Goal: Navigation & Orientation: Find specific page/section

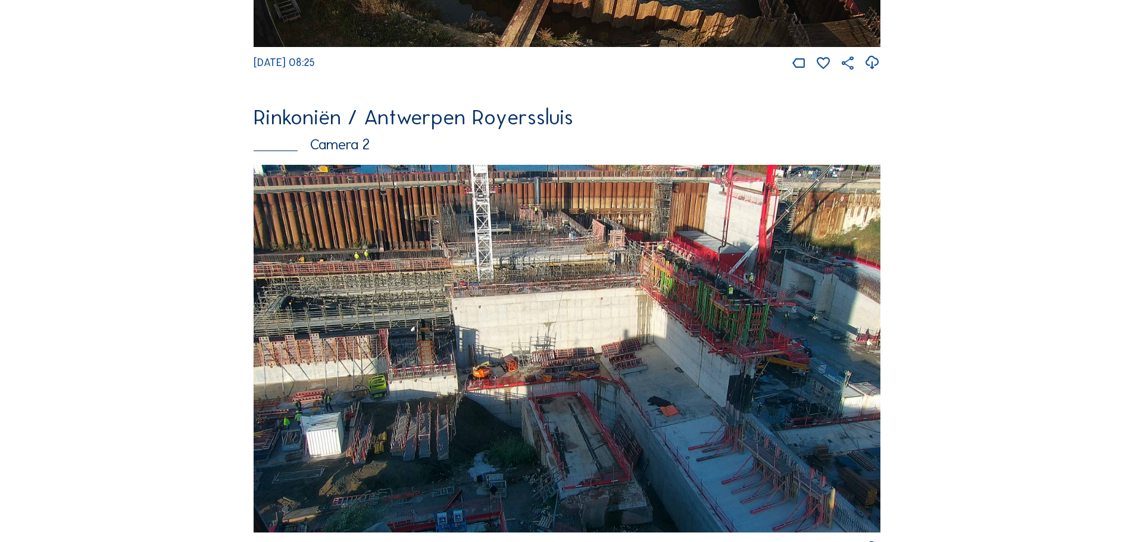
scroll to position [479, 0]
click at [468, 335] on img at bounding box center [567, 350] width 627 height 368
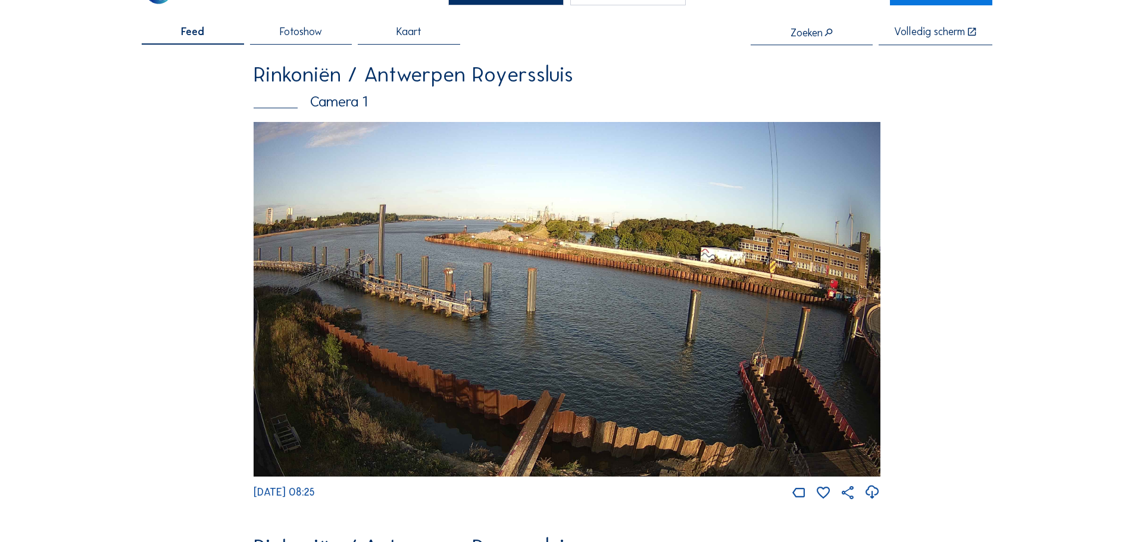
scroll to position [0, 0]
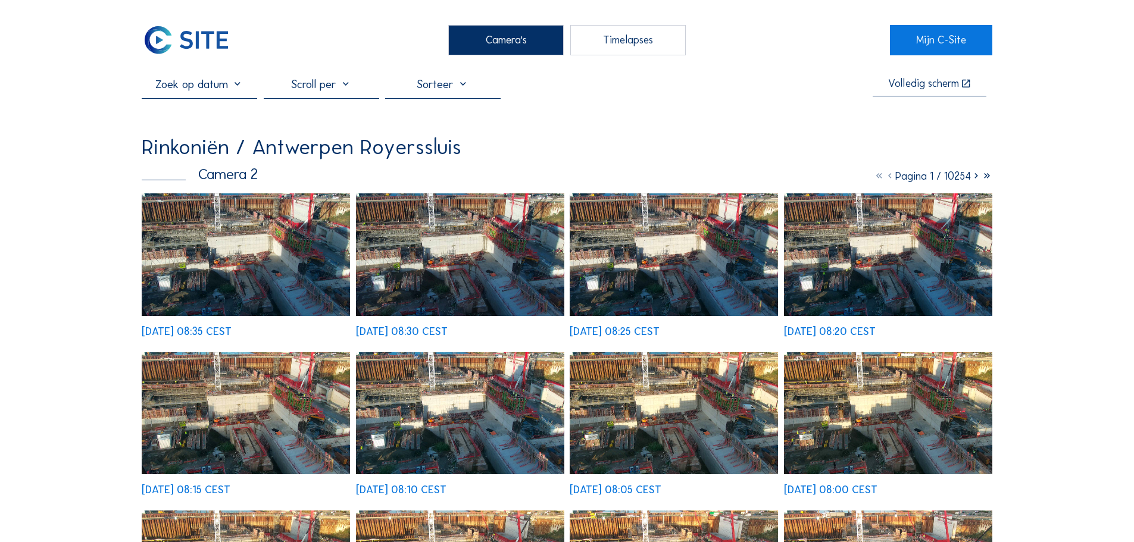
click at [217, 29] on img at bounding box center [186, 40] width 89 height 30
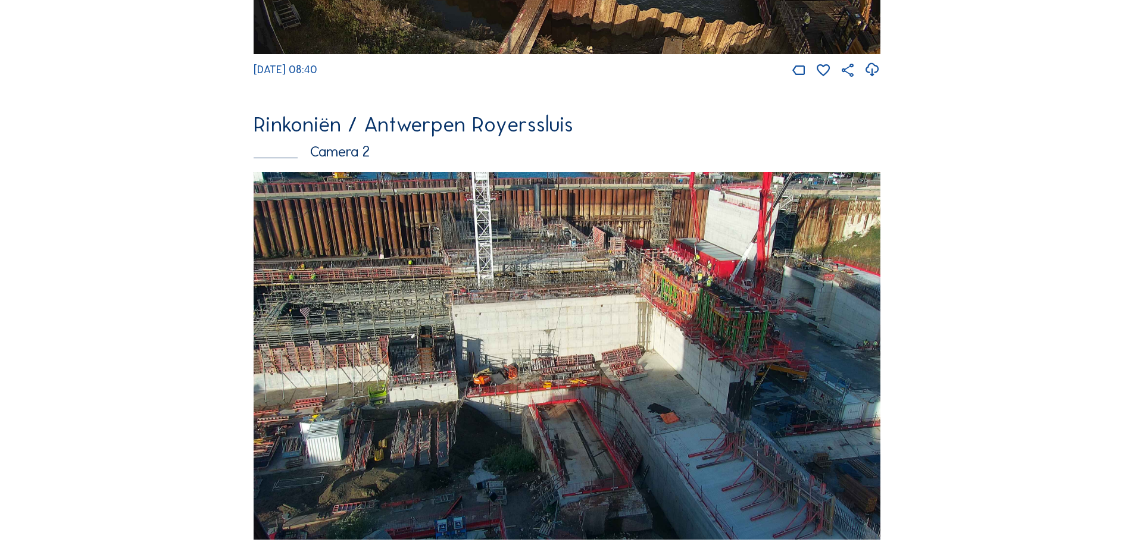
scroll to position [472, 0]
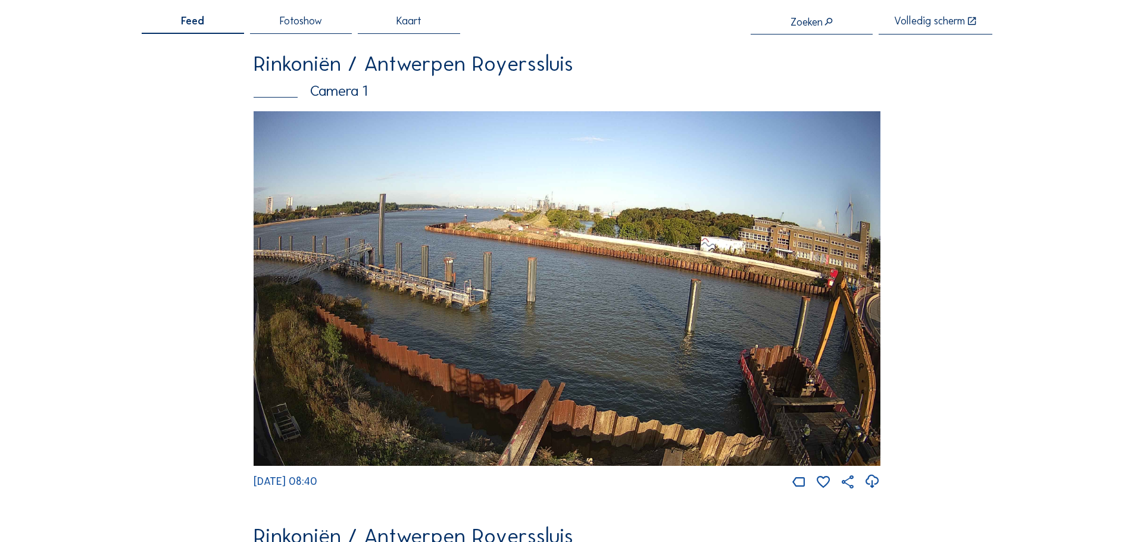
scroll to position [0, 0]
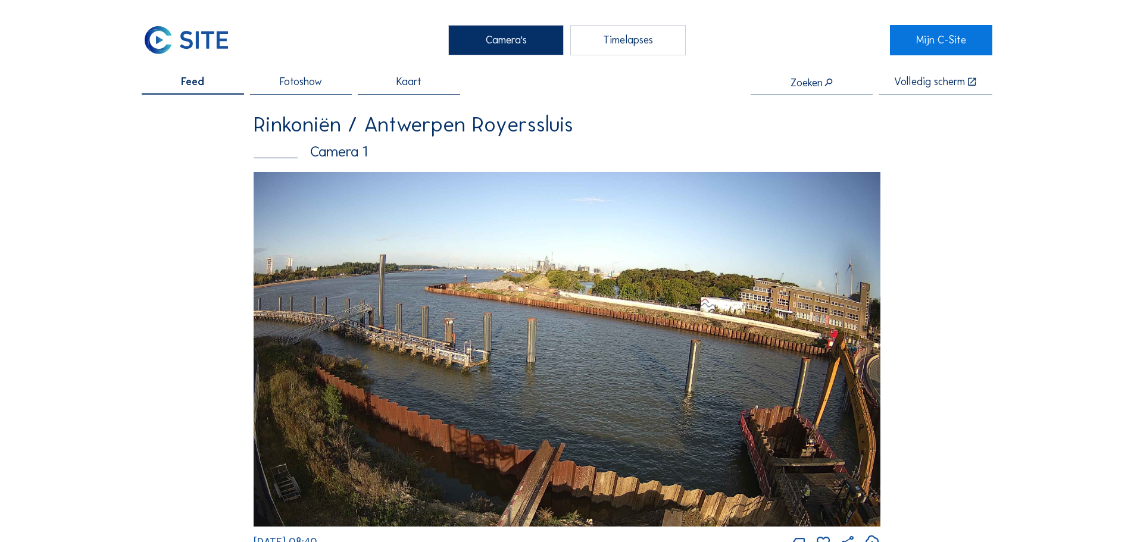
click at [170, 38] on img at bounding box center [186, 40] width 89 height 30
click at [142, 25] on link at bounding box center [193, 40] width 102 height 30
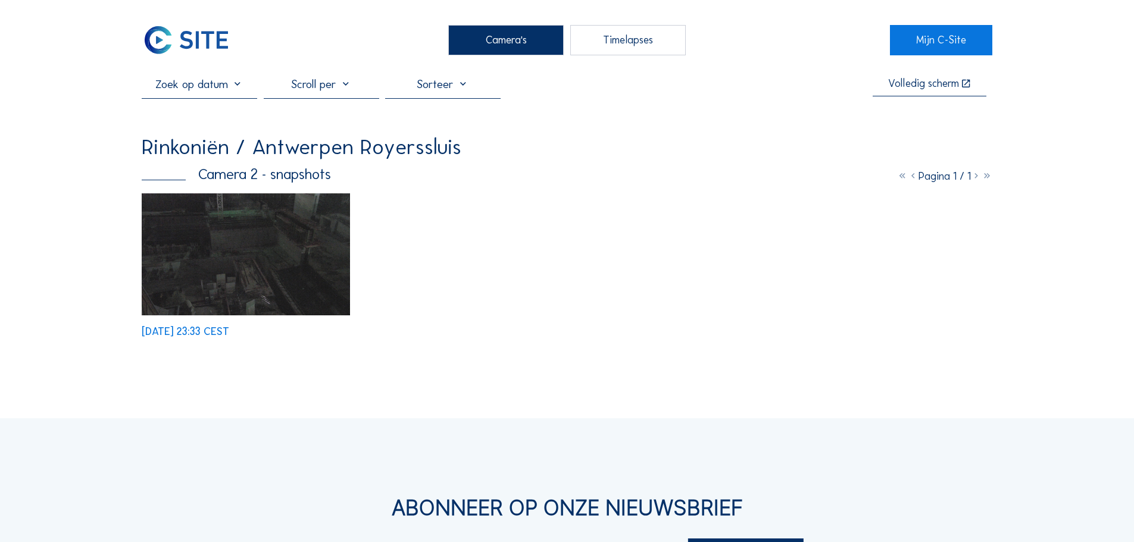
click at [191, 39] on img at bounding box center [186, 40] width 89 height 30
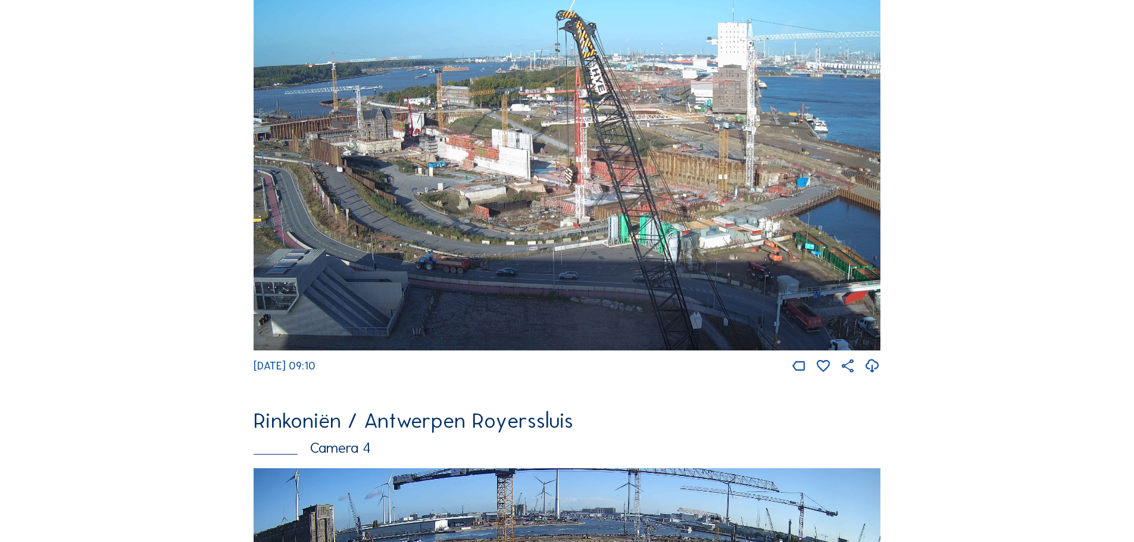
scroll to position [1615, 0]
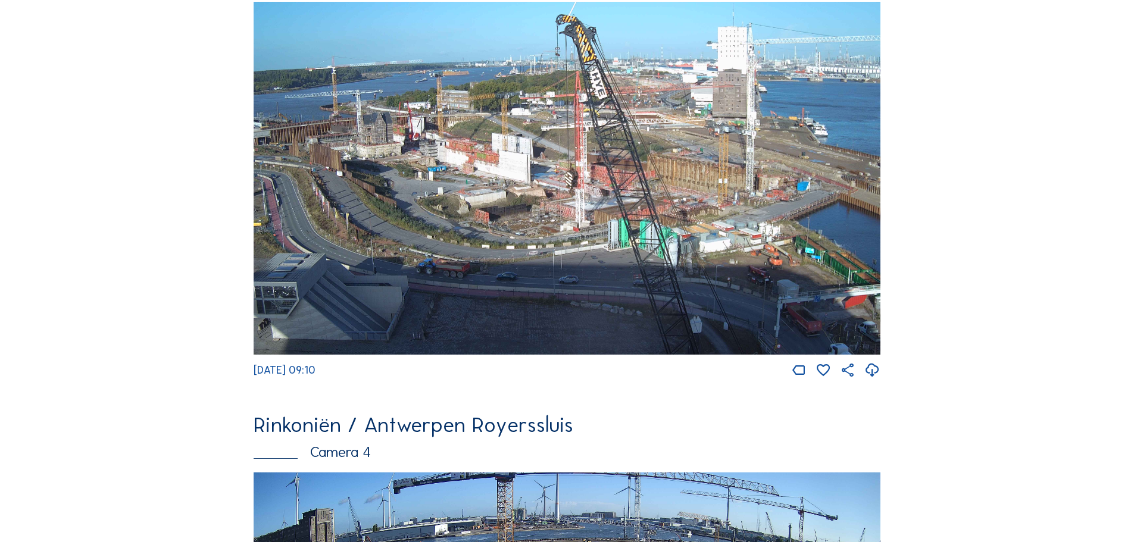
click at [332, 264] on img at bounding box center [567, 178] width 627 height 353
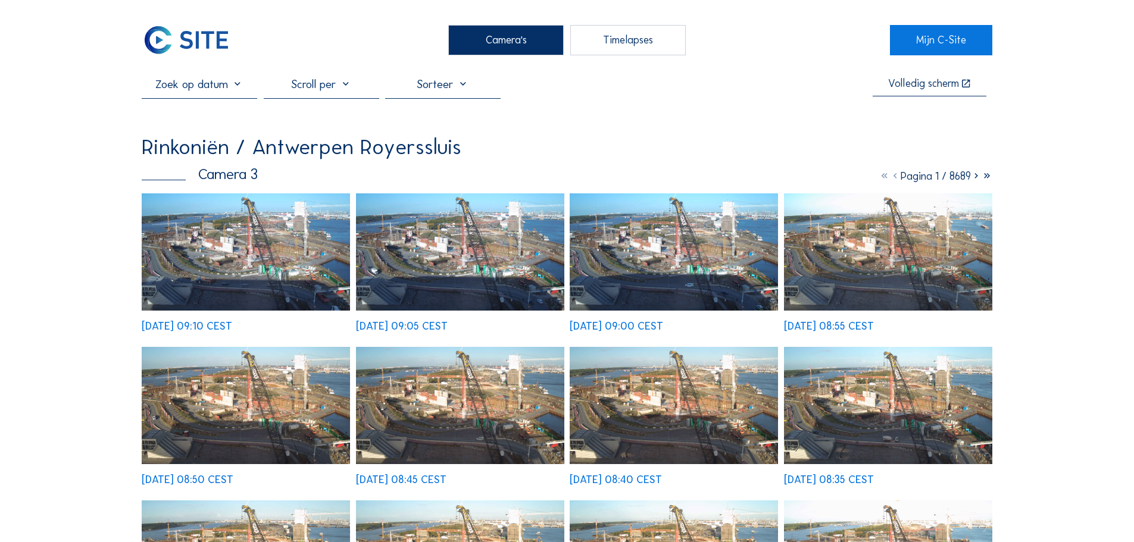
click at [332, 264] on img at bounding box center [246, 252] width 208 height 117
